Goal: Transaction & Acquisition: Purchase product/service

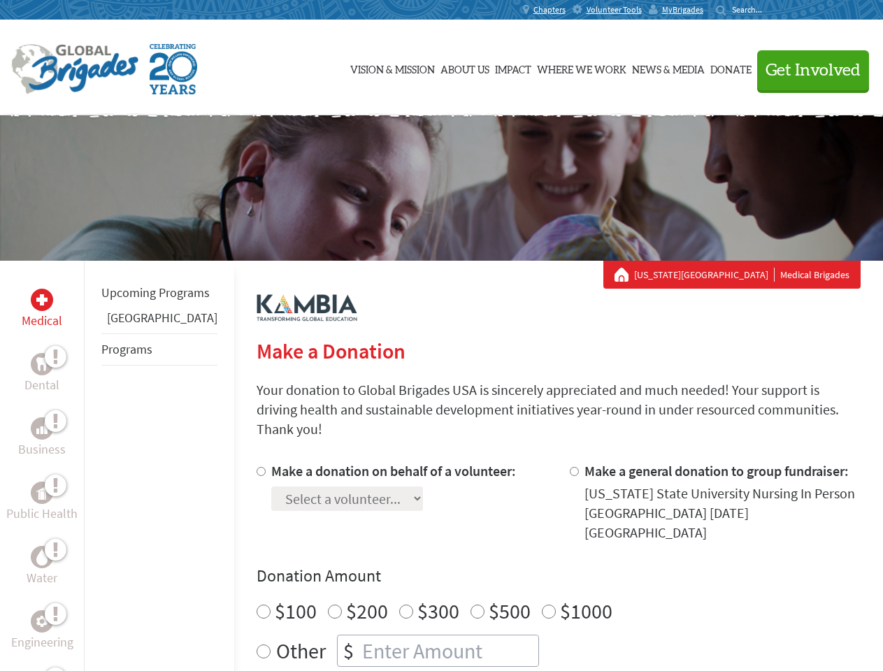
click at [772, 10] on div "Search for:" at bounding box center [744, 9] width 56 height 11
click at [807, 70] on span "Get Involved" at bounding box center [812, 70] width 95 height 17
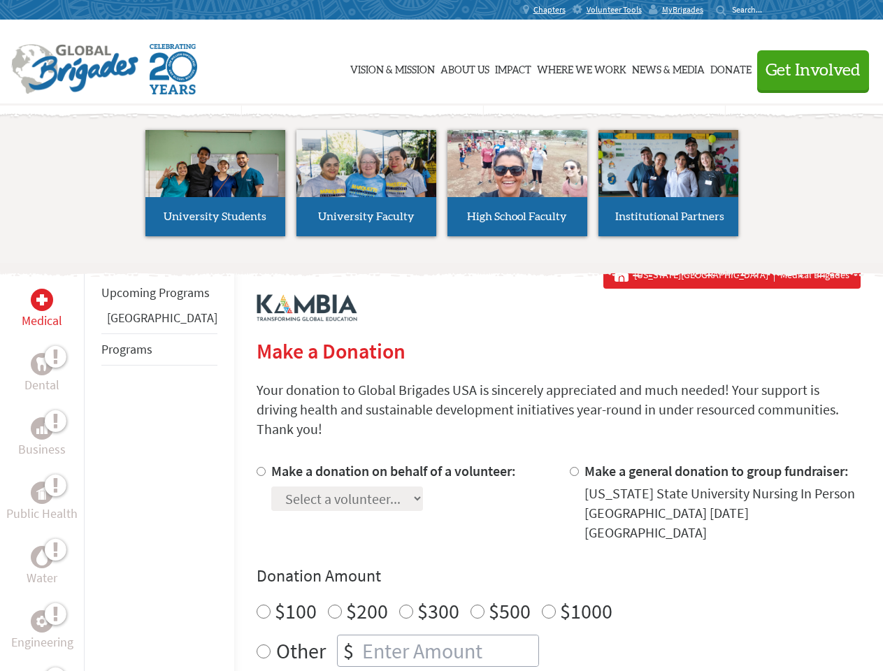
click at [442, 188] on li "High School Faculty" at bounding box center [517, 183] width 151 height 129
click at [94, 466] on div "Upcoming Programs Panama Programs" at bounding box center [159, 596] width 150 height 671
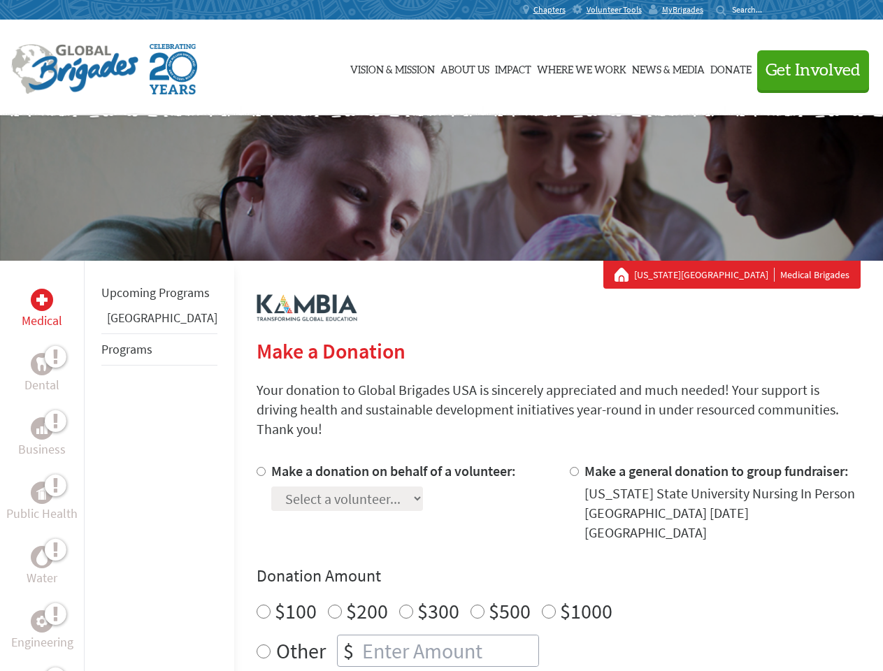
click at [535, 565] on div "Donation Amount $100 $200 $300 $500 $1000 Other $" at bounding box center [559, 616] width 604 height 102
click at [257, 467] on input "Make a donation on behalf of a volunteer:" at bounding box center [261, 471] width 9 height 9
radio input "true"
click at [570, 467] on input "Make a general donation to group fundraiser:" at bounding box center [574, 471] width 9 height 9
radio input "true"
